Goal: Transaction & Acquisition: Book appointment/travel/reservation

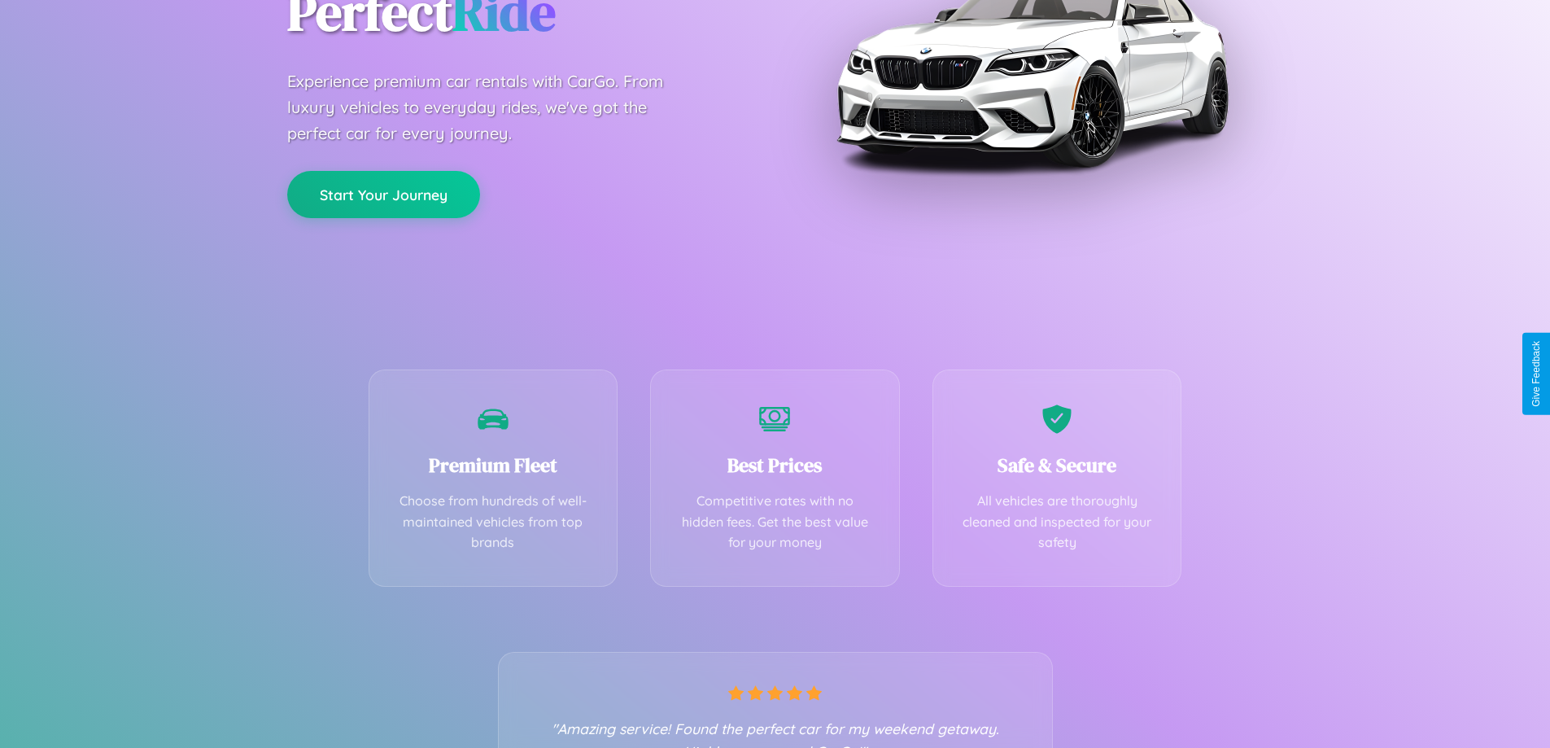
scroll to position [321, 0]
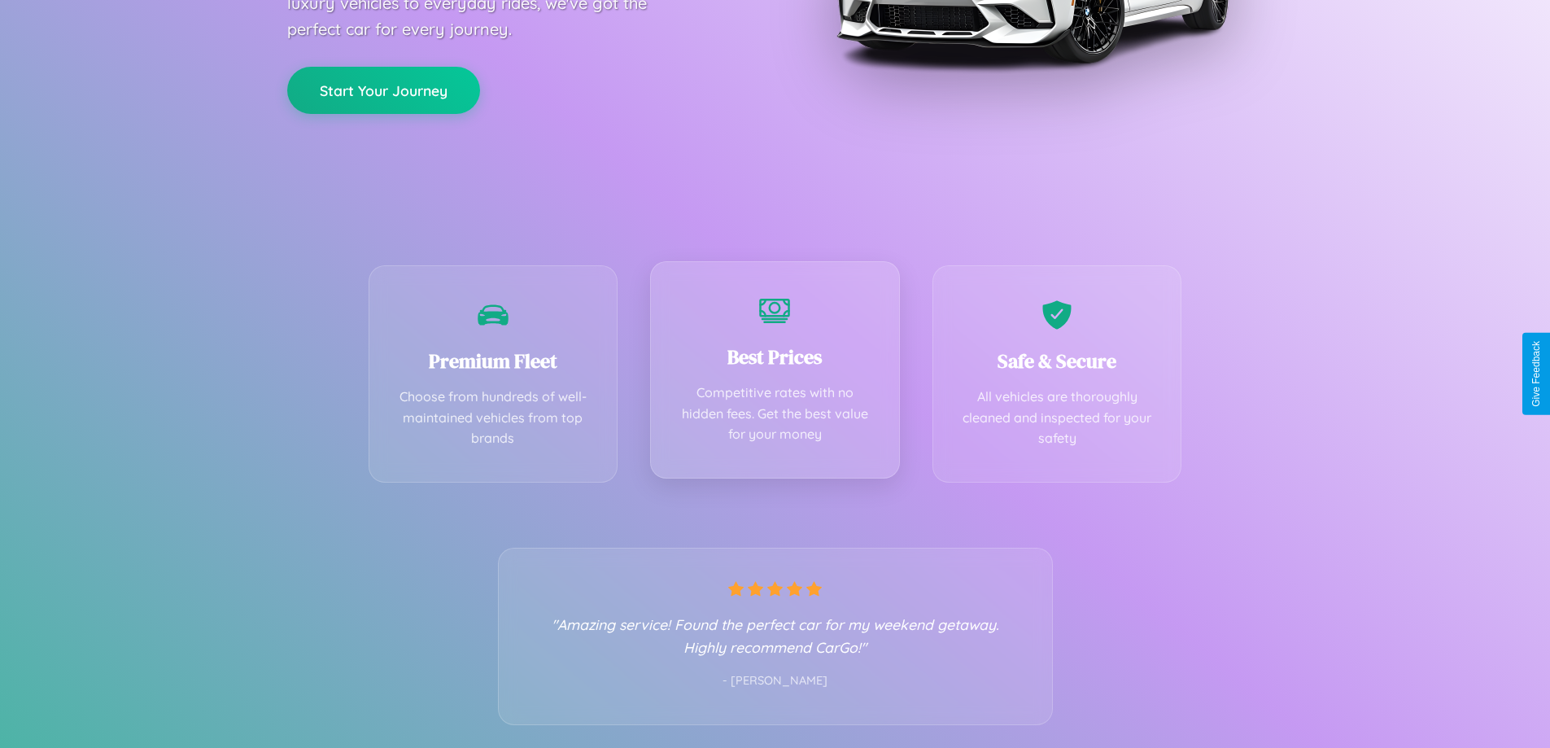
click at [775, 373] on div "Best Prices Competitive rates with no hidden fees. Get the best value for your …" at bounding box center [775, 369] width 250 height 217
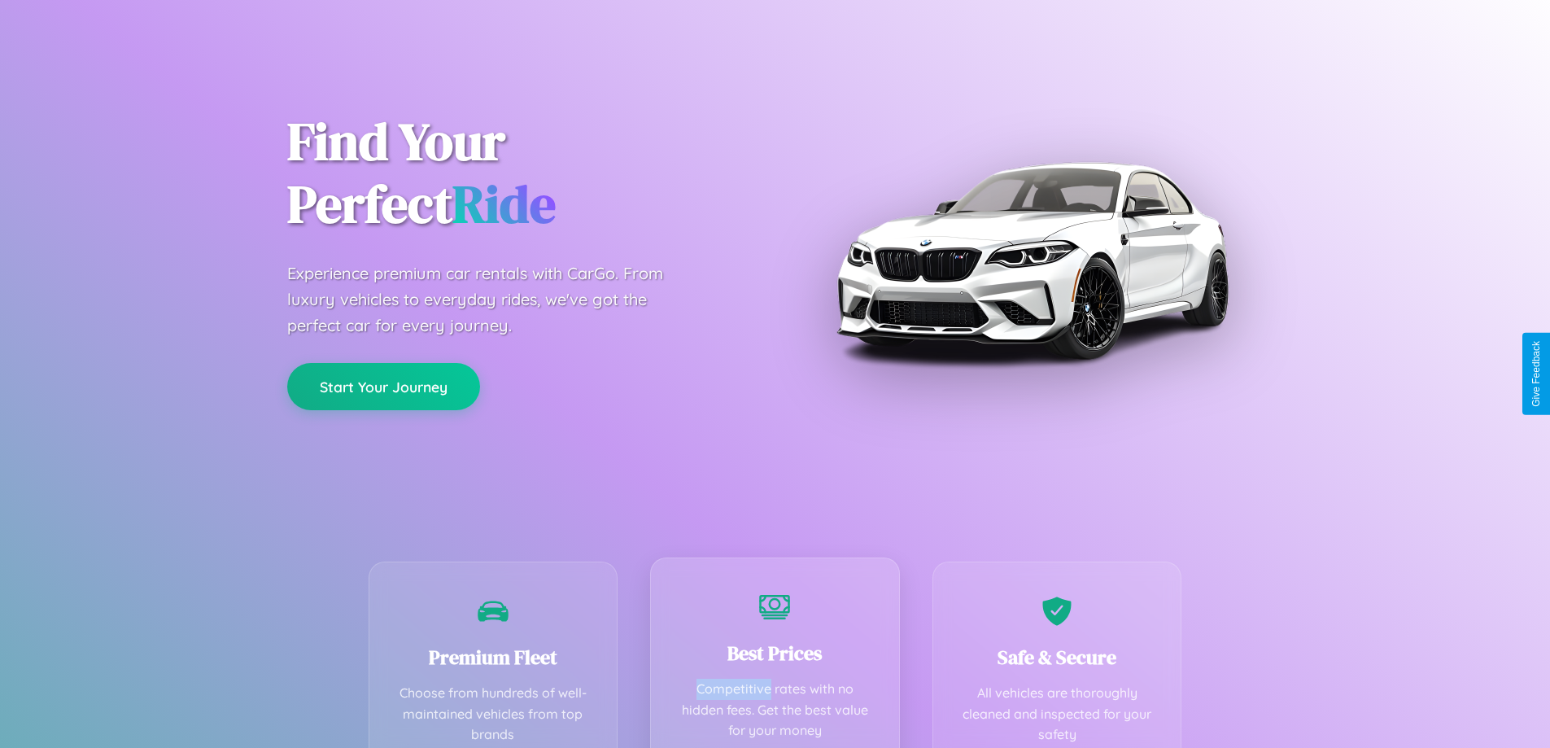
scroll to position [0, 0]
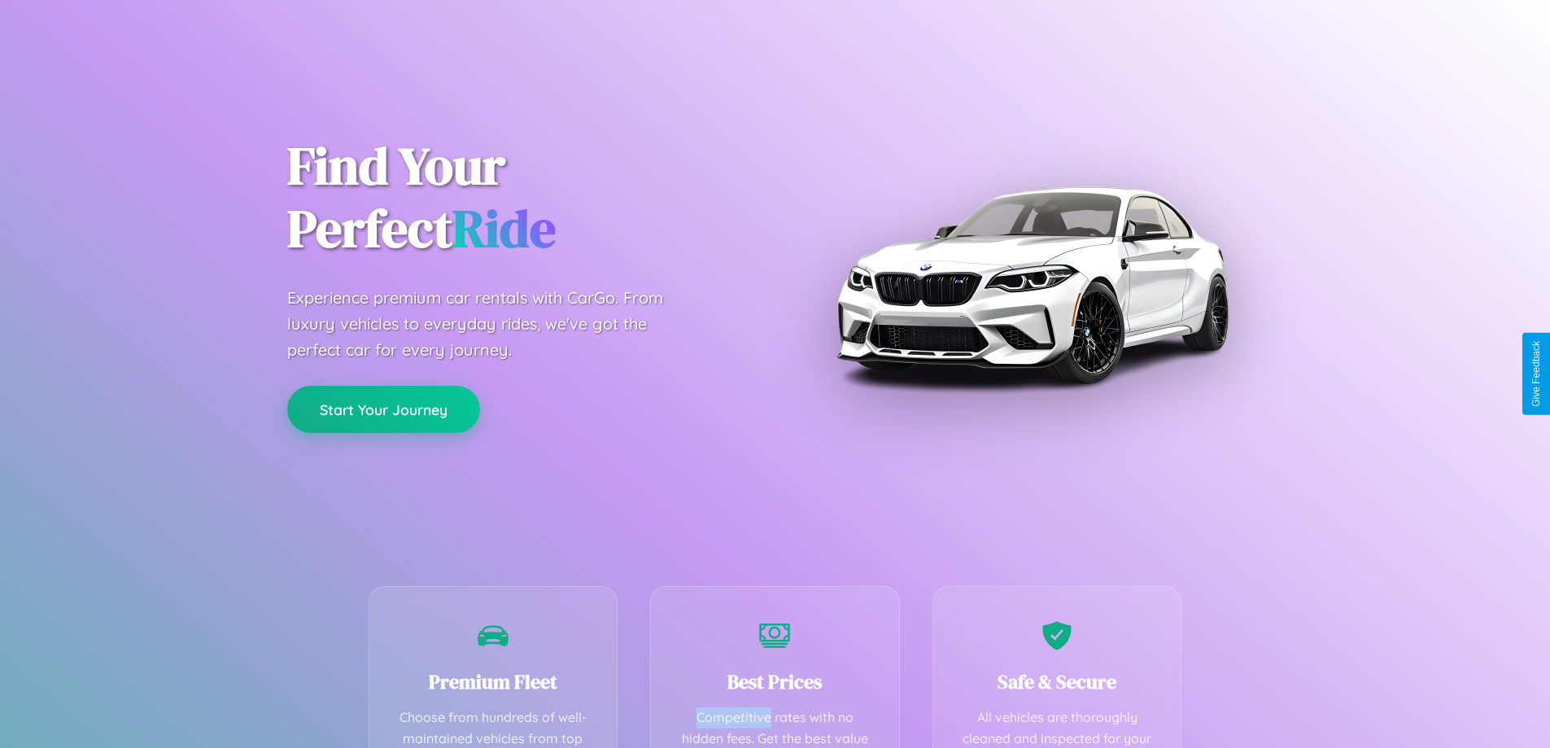
click at [383, 409] on button "Start Your Journey" at bounding box center [383, 409] width 193 height 47
click at [383, 408] on button "Start Your Journey" at bounding box center [383, 409] width 193 height 47
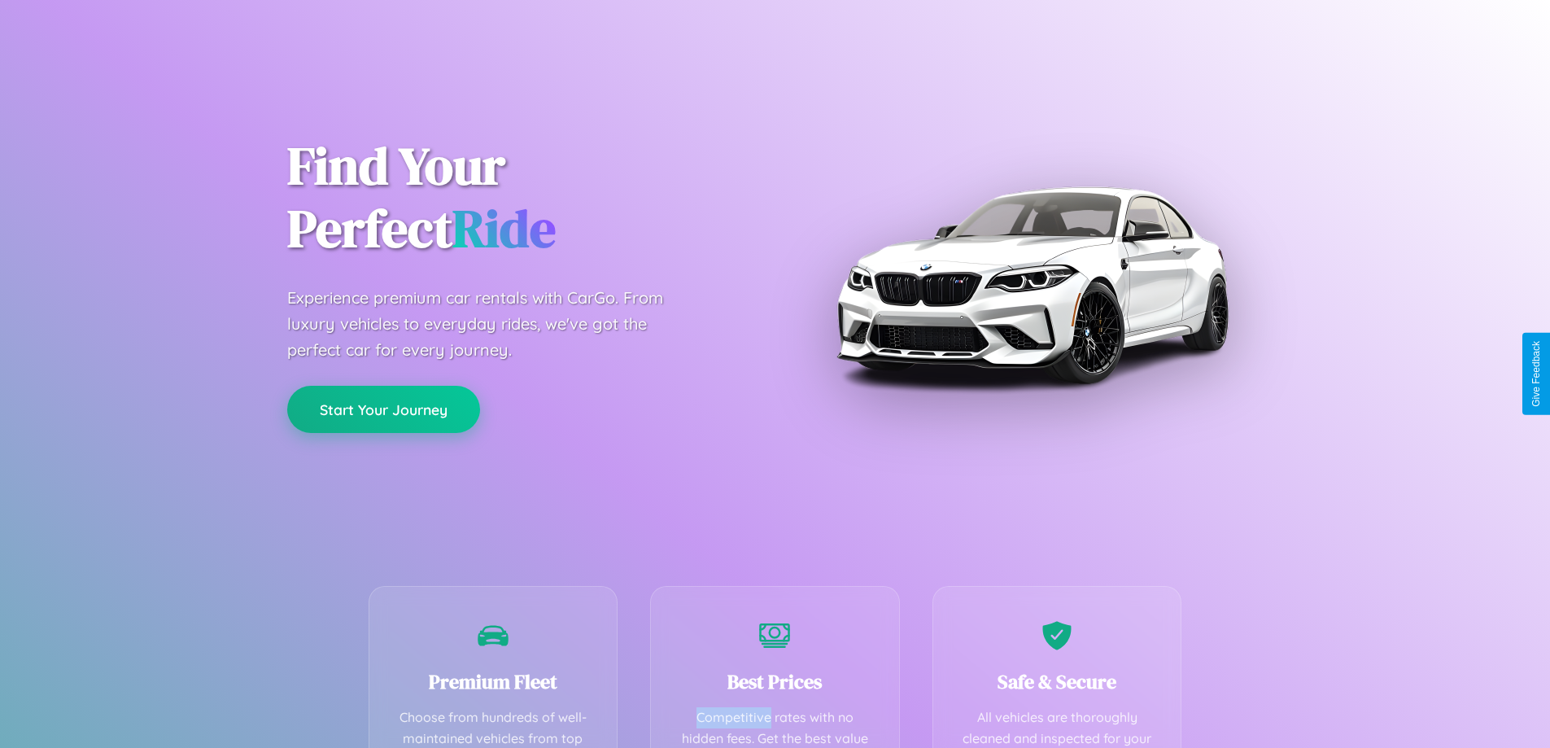
click at [383, 408] on button "Start Your Journey" at bounding box center [383, 409] width 193 height 47
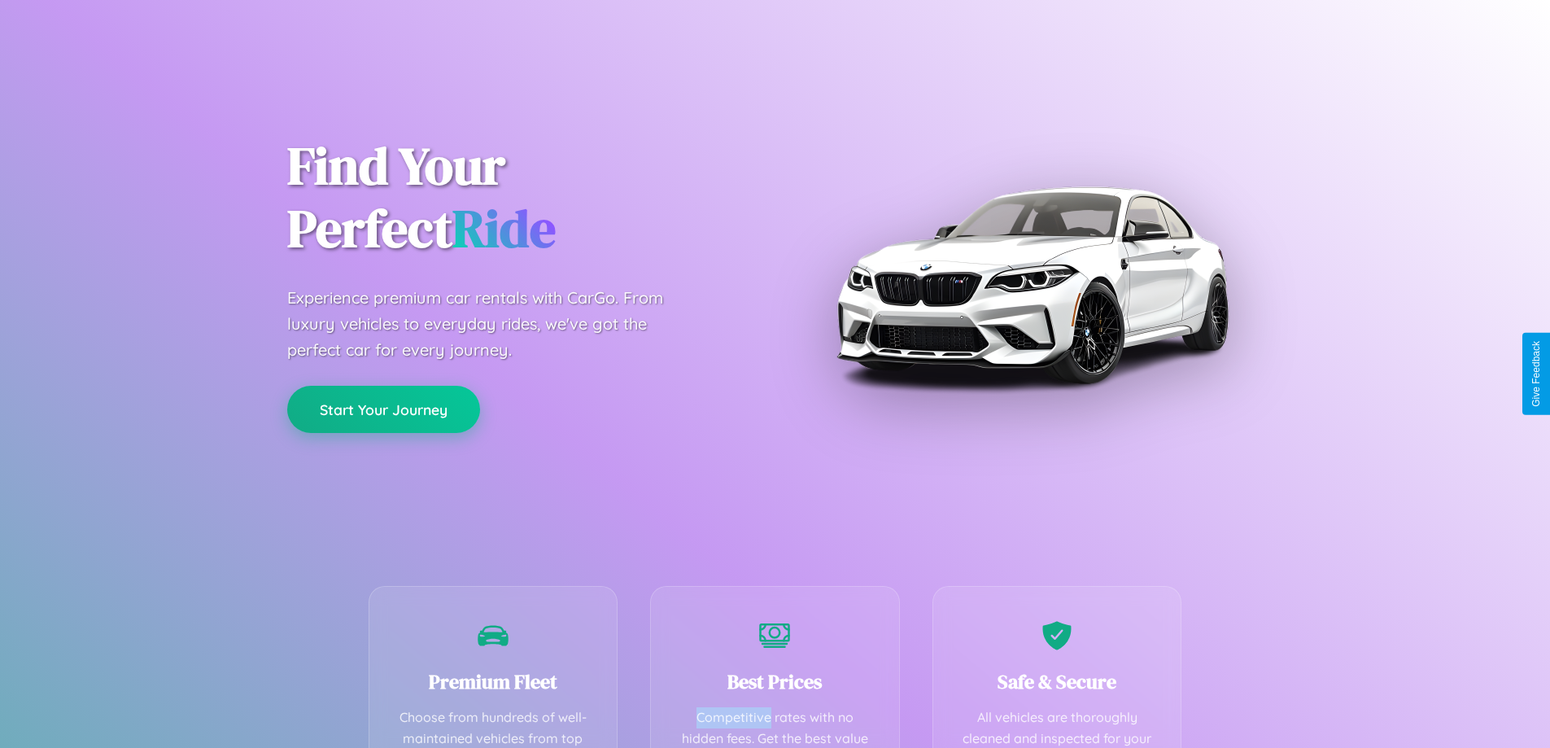
click at [383, 408] on button "Start Your Journey" at bounding box center [383, 409] width 193 height 47
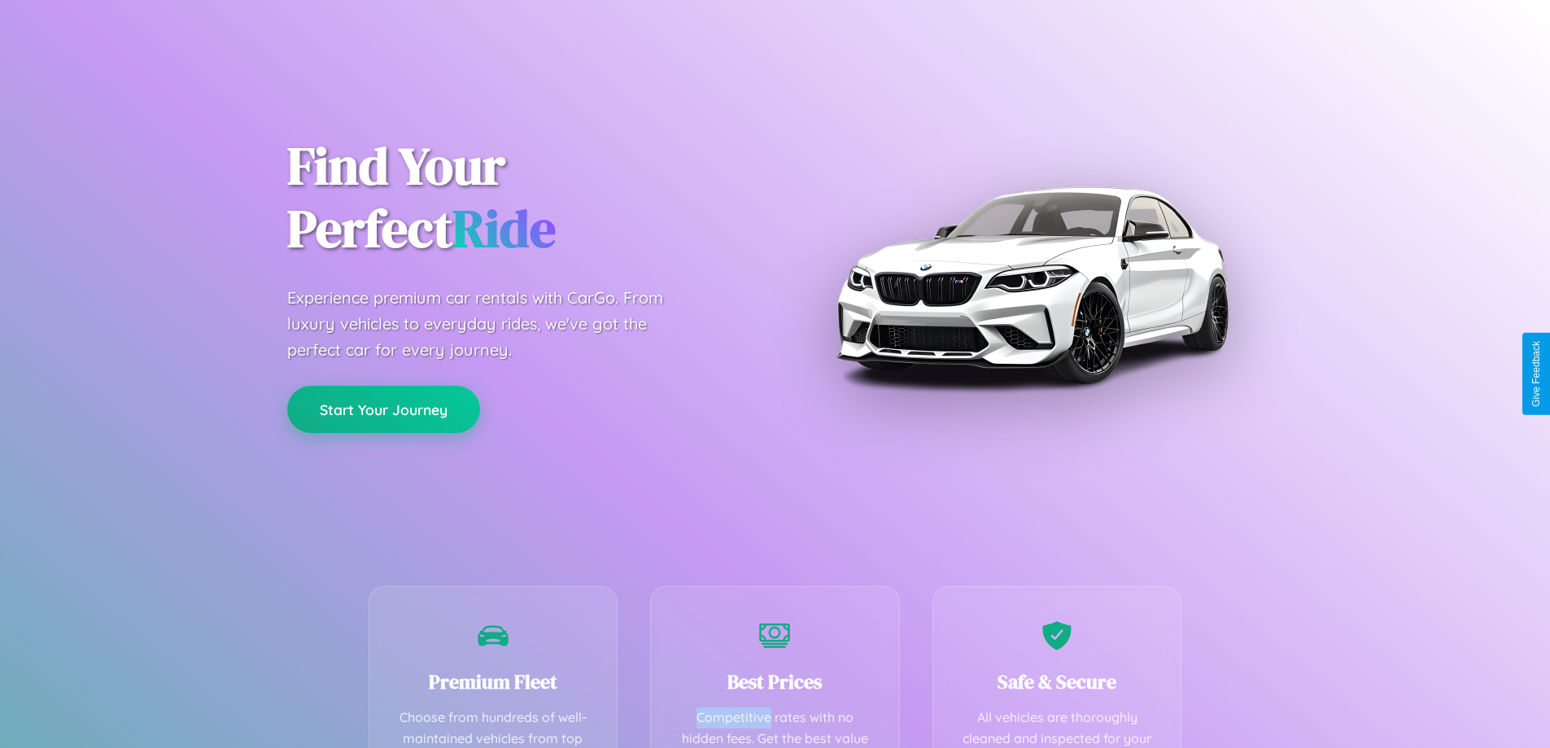
click at [383, 408] on button "Start Your Journey" at bounding box center [383, 409] width 193 height 47
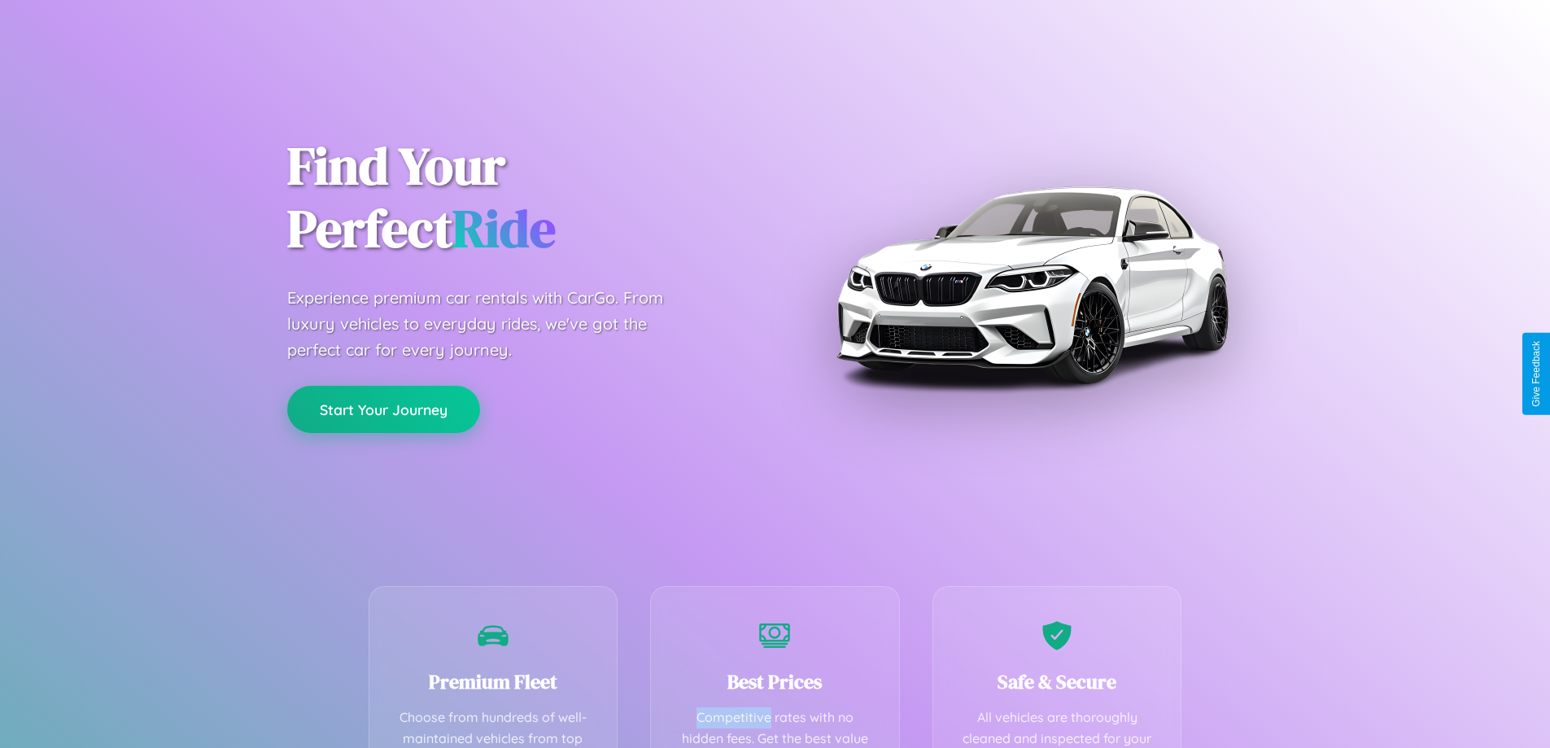
click at [383, 408] on button "Start Your Journey" at bounding box center [383, 409] width 193 height 47
